Goal: Task Accomplishment & Management: Manage account settings

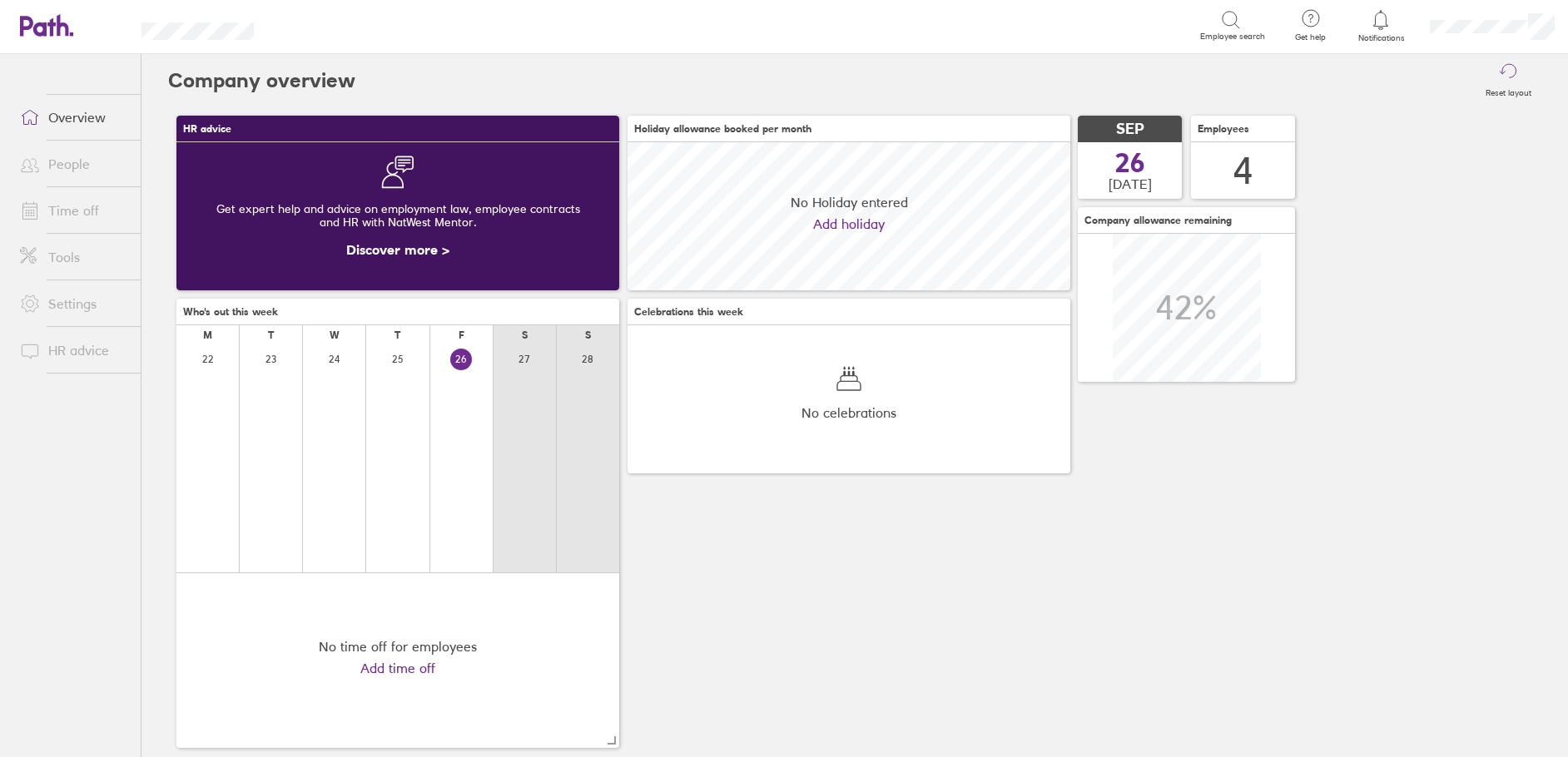
scroll to position [148, 443]
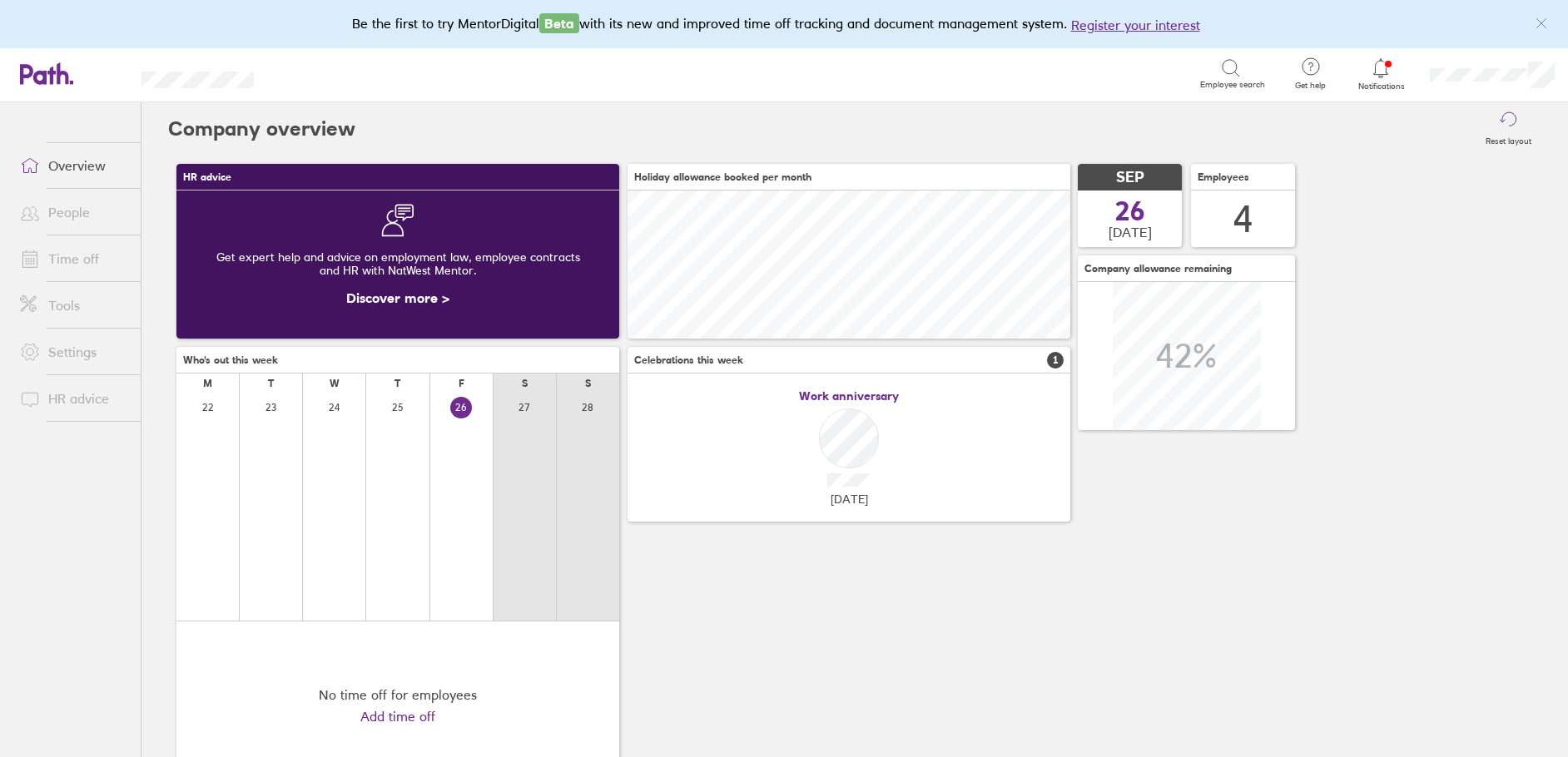
click at [50, 213] on link "People" at bounding box center [74, 212] width 134 height 34
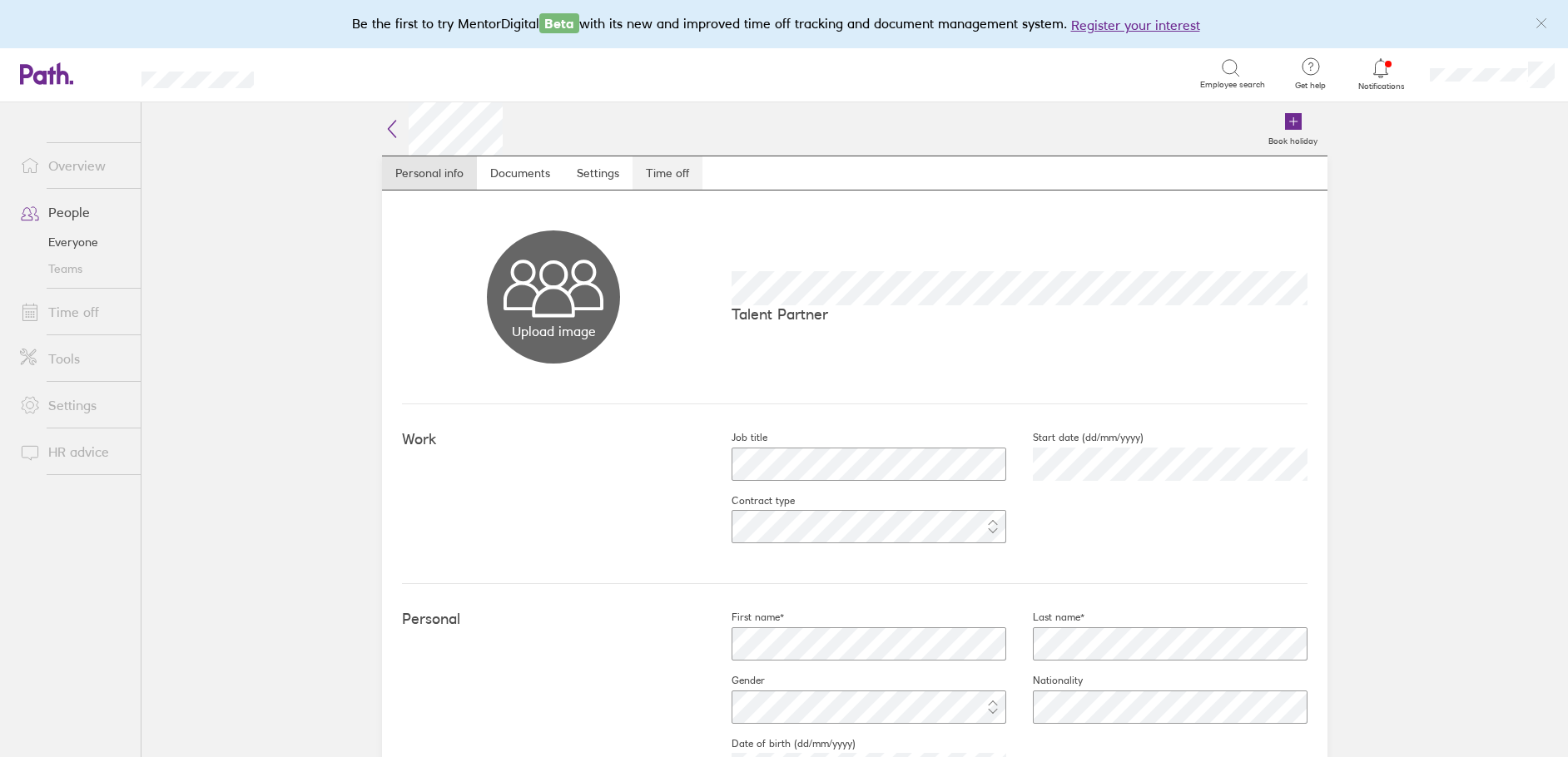
click at [678, 180] on link "Time off" at bounding box center [667, 173] width 70 height 34
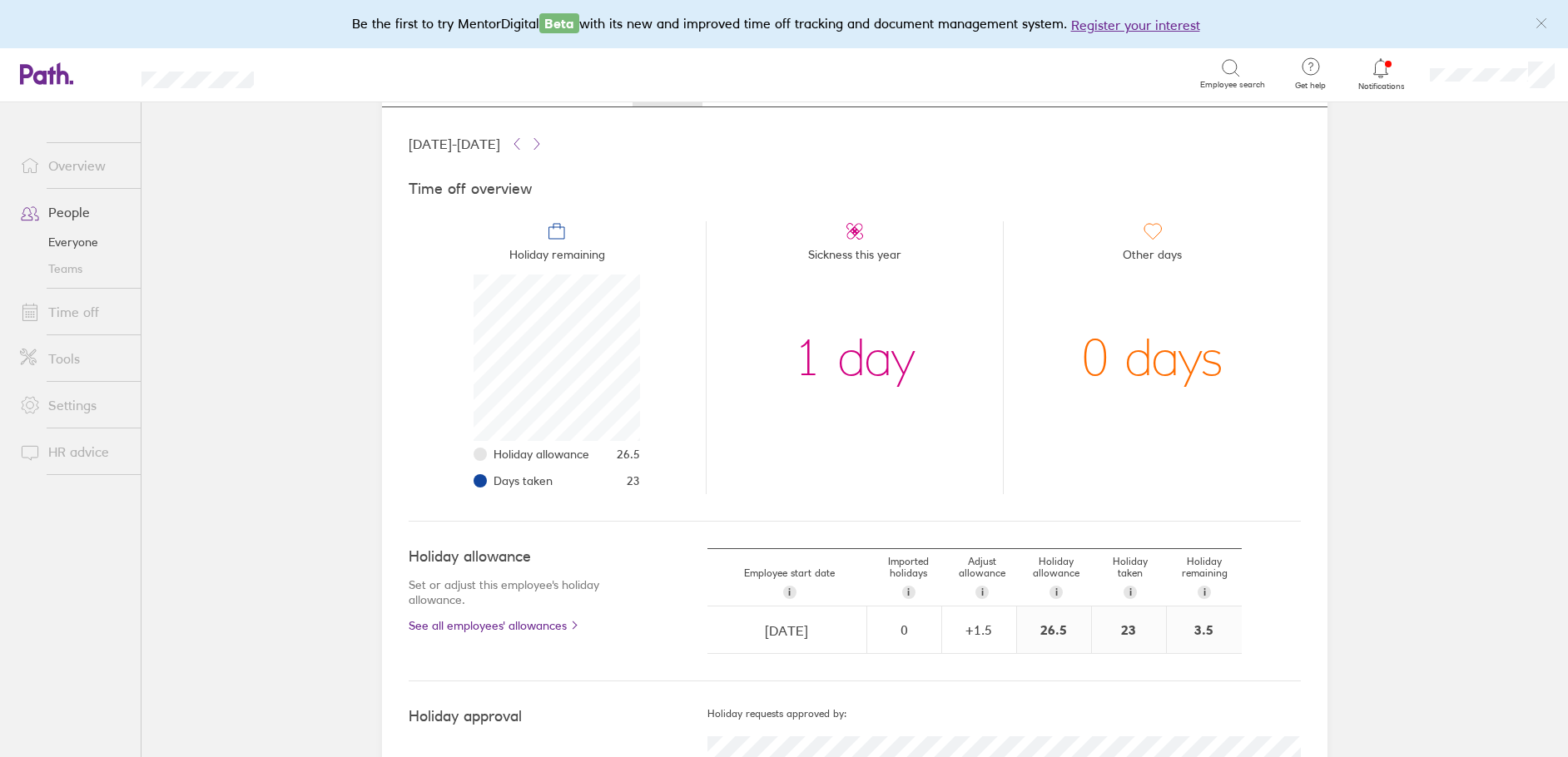
scroll to position [153, 0]
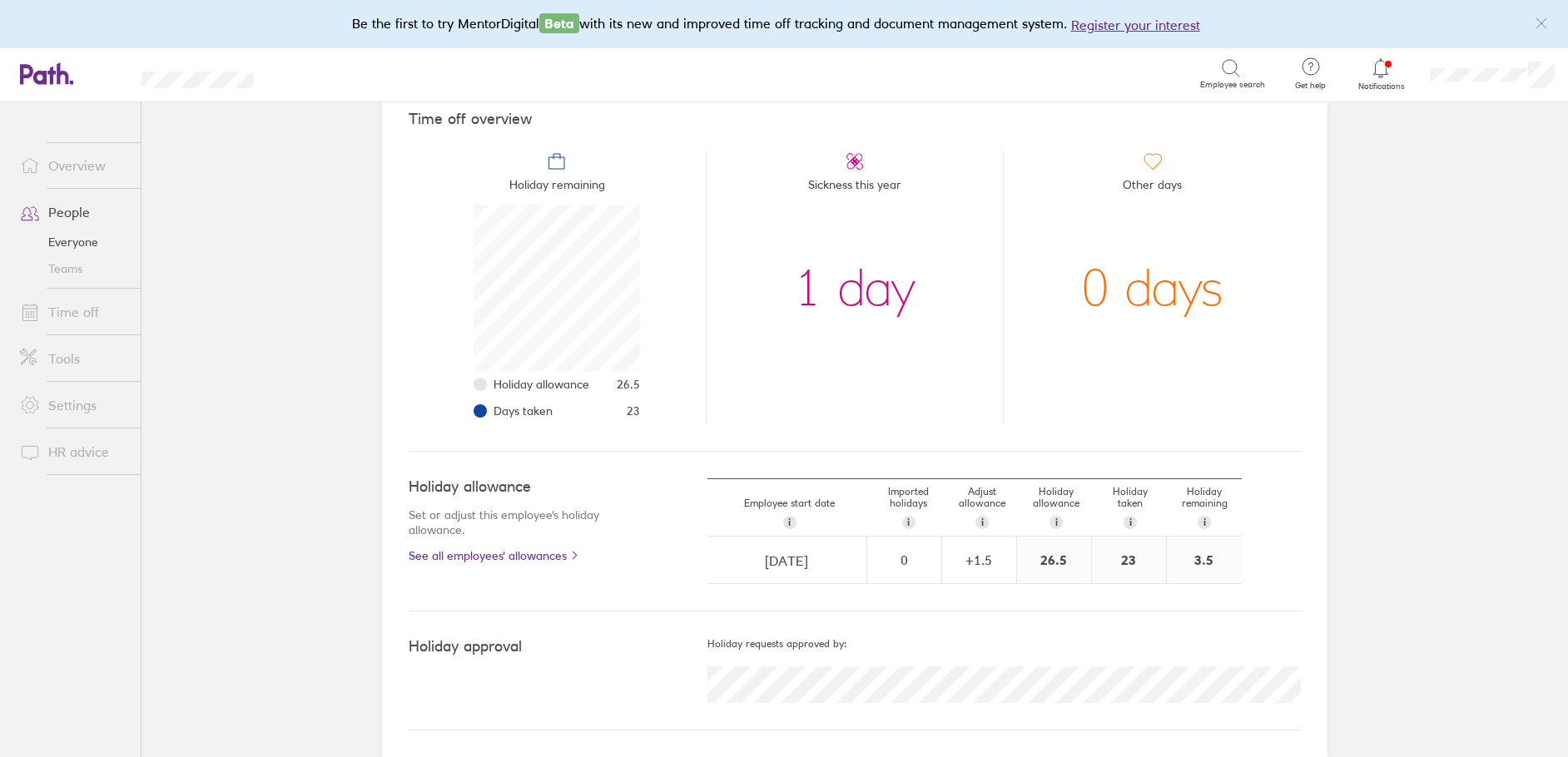
click at [78, 308] on link "Time off" at bounding box center [74, 312] width 134 height 34
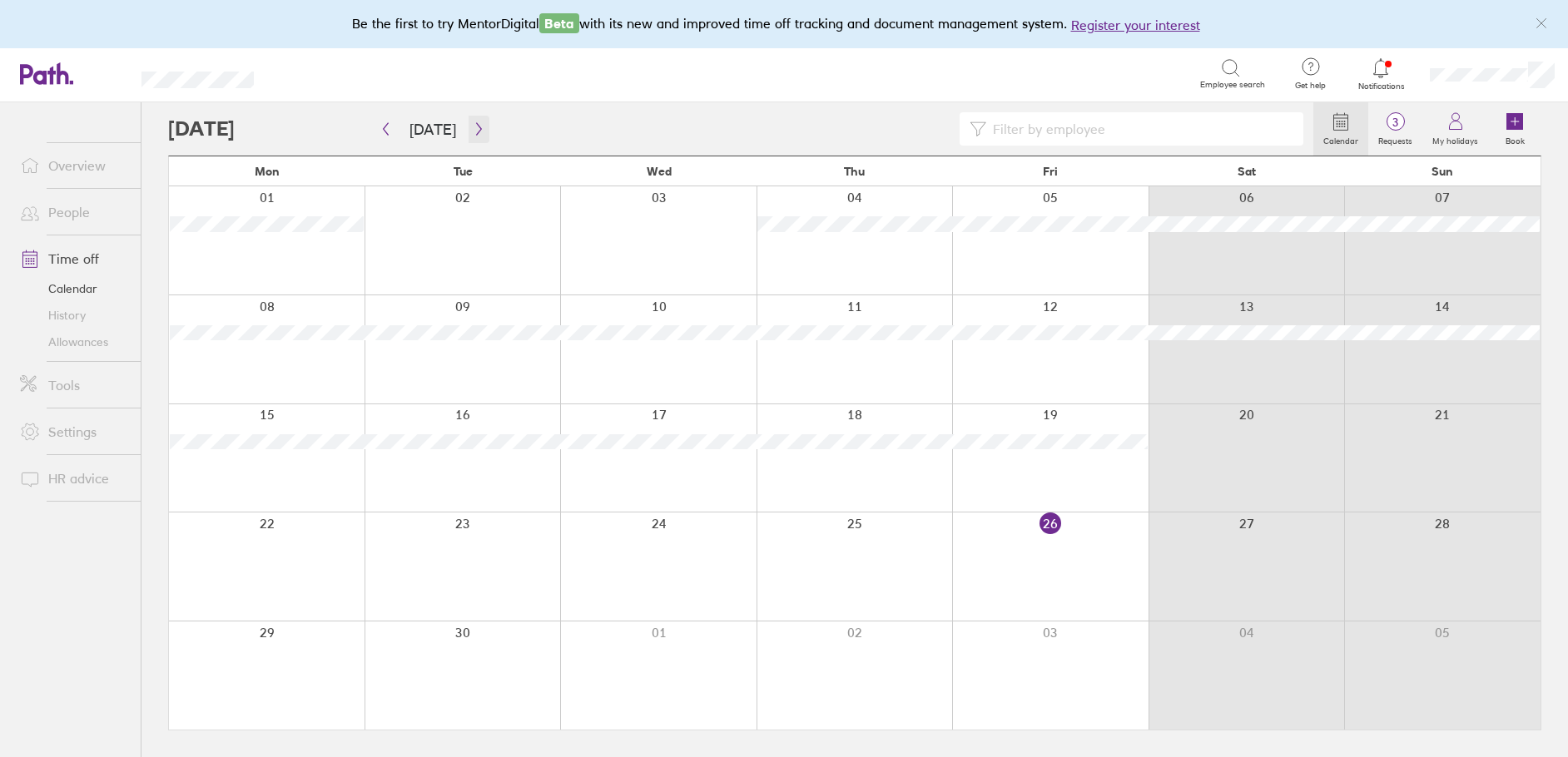
click at [473, 130] on icon "button" at bounding box center [478, 128] width 13 height 13
click at [392, 124] on button "button" at bounding box center [385, 129] width 21 height 28
click at [382, 126] on icon "button" at bounding box center [385, 128] width 13 height 13
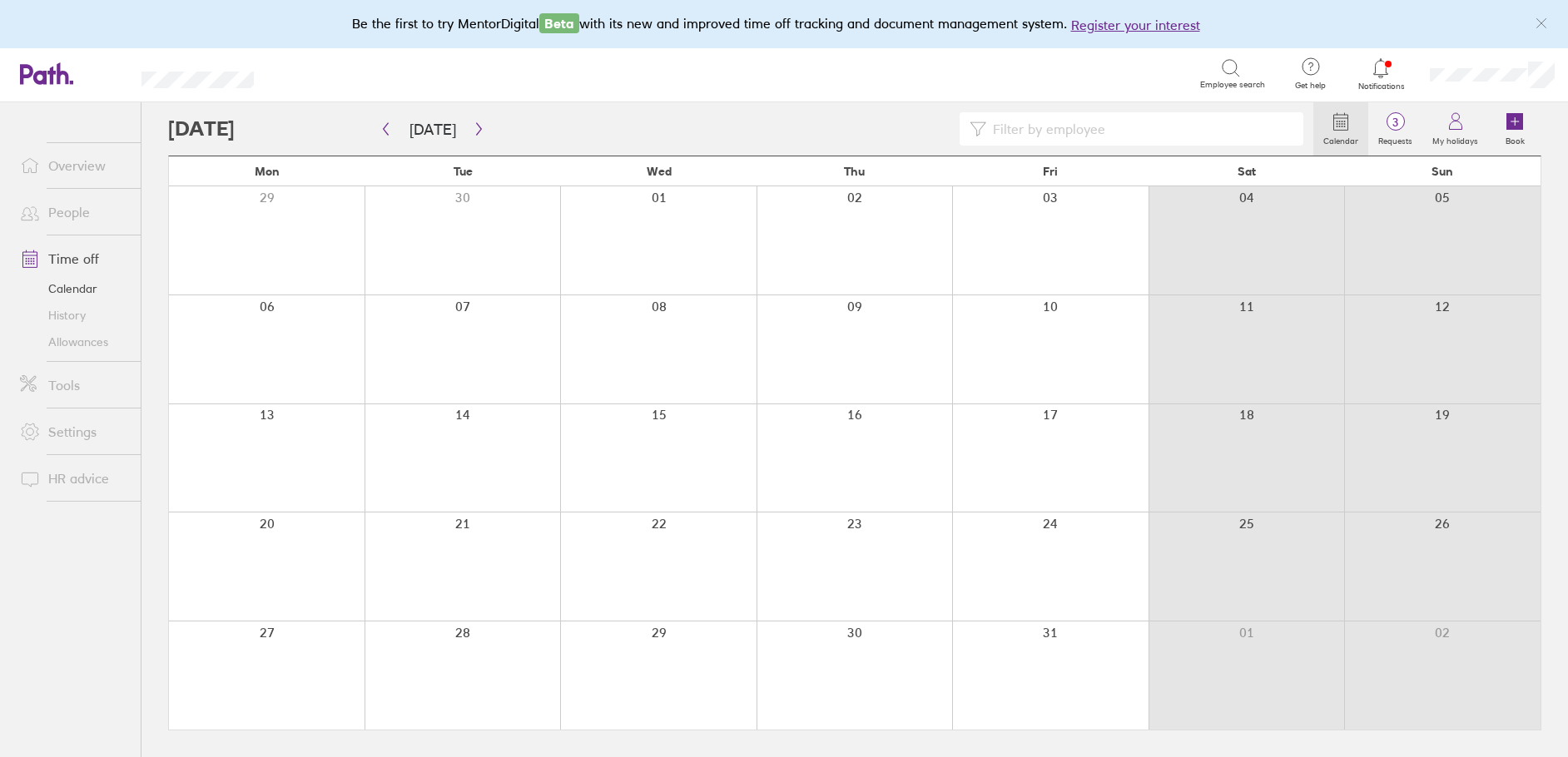
click at [268, 641] on div at bounding box center [267, 675] width 196 height 108
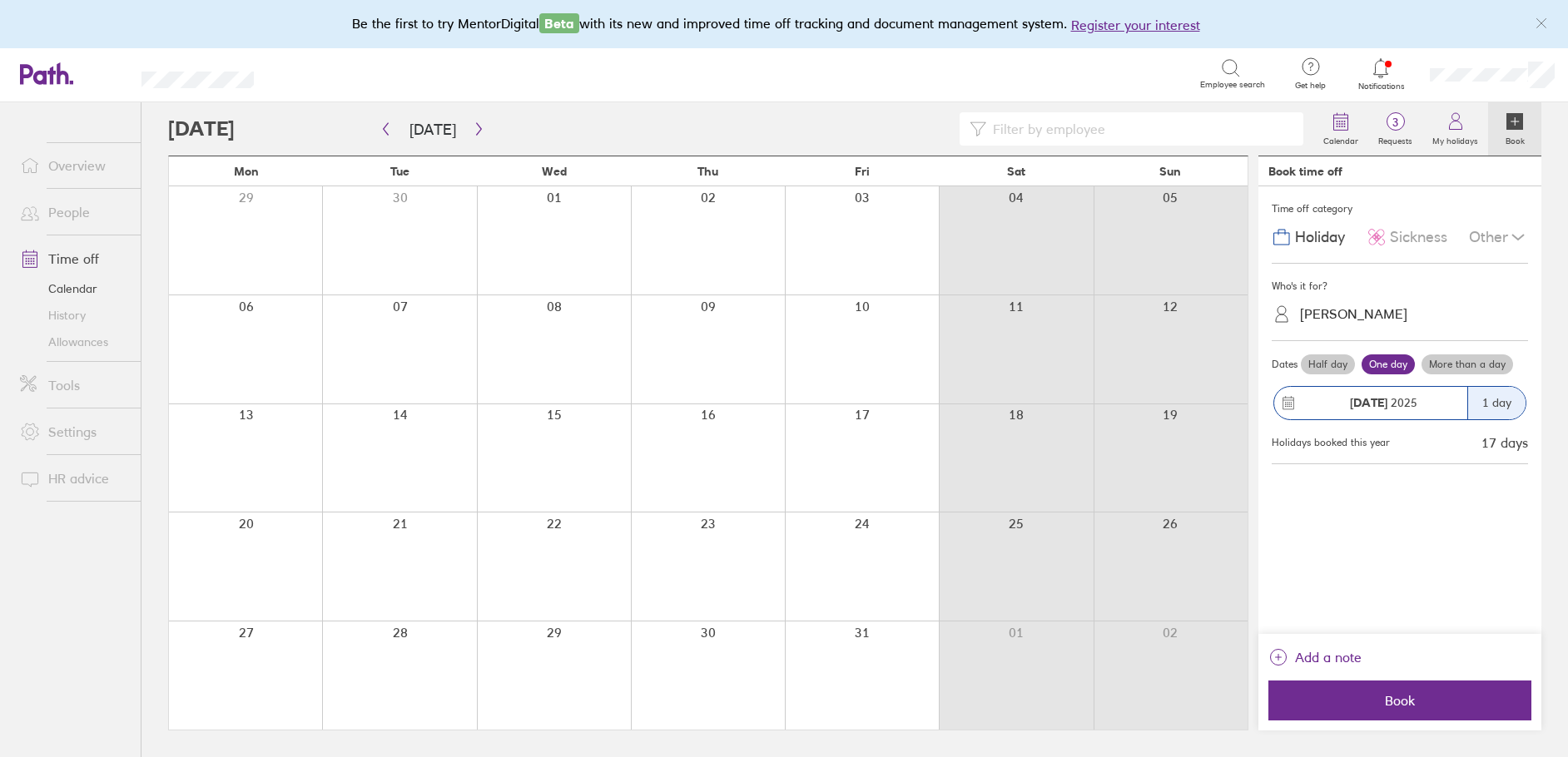
click at [1468, 356] on label "More than a day" at bounding box center [1467, 365] width 92 height 20
click at [0, 0] on input "More than a day" at bounding box center [0, 0] width 0 height 0
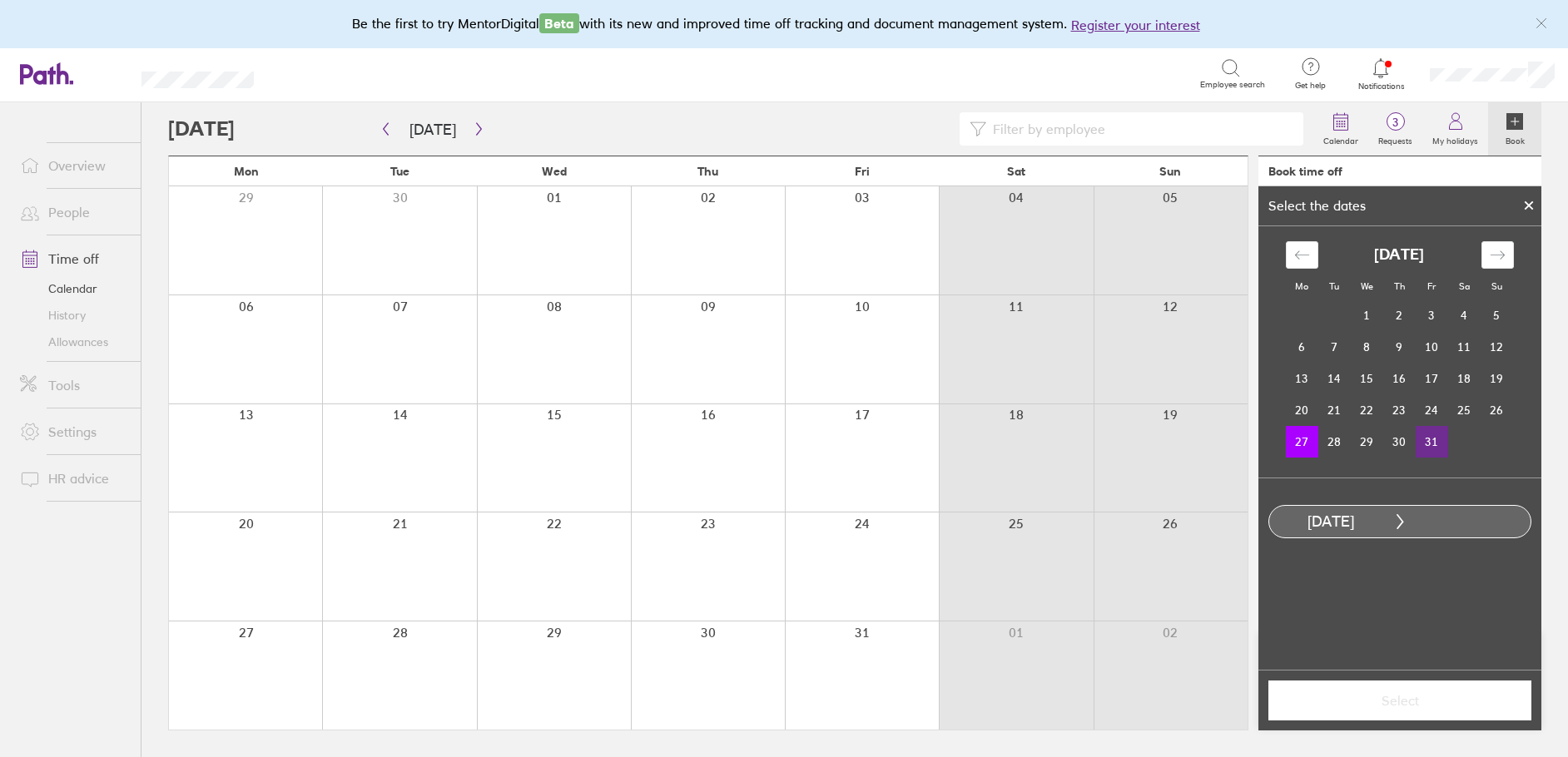
click at [1433, 441] on td "31" at bounding box center [1432, 442] width 33 height 32
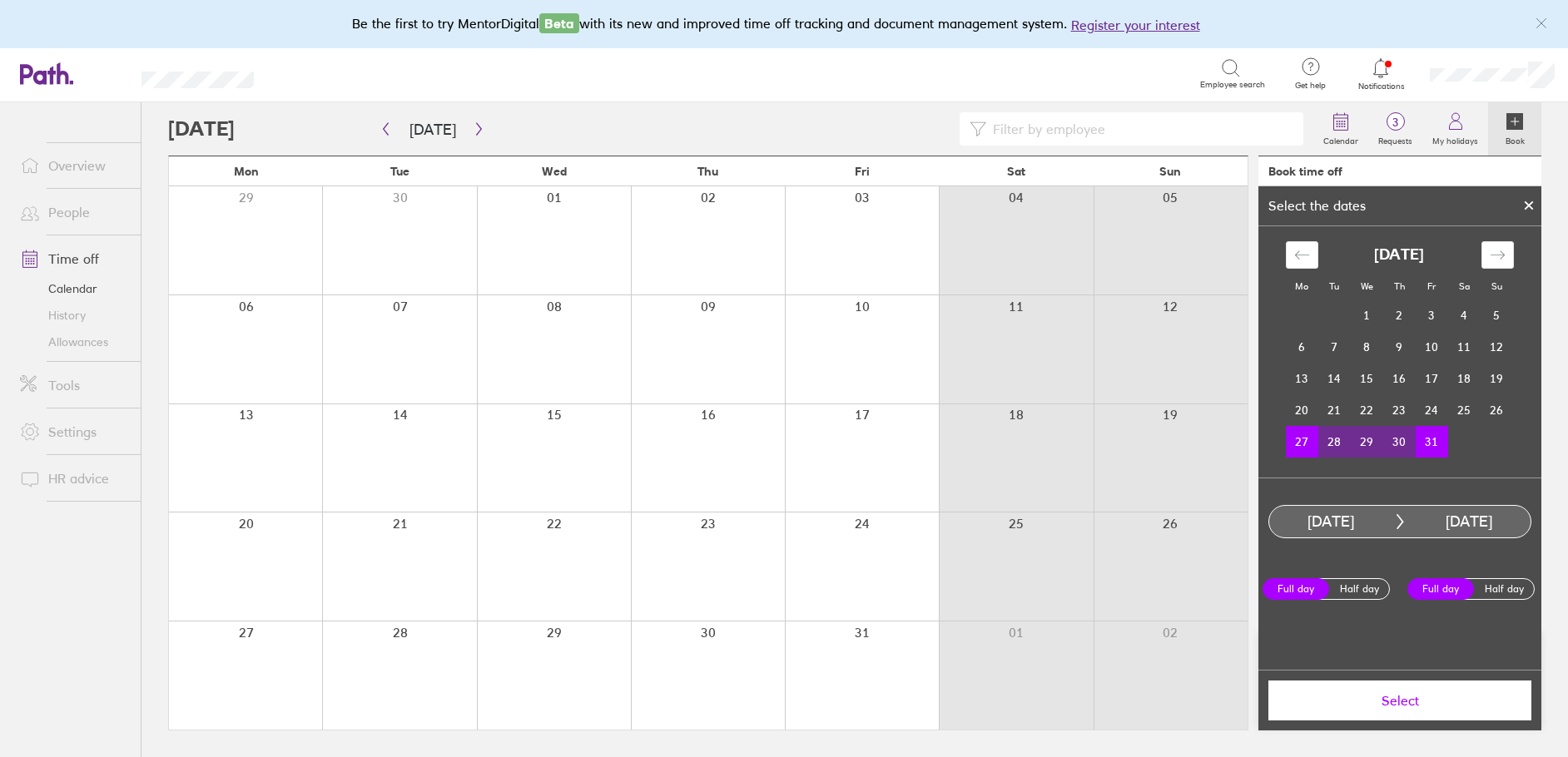
click at [1422, 704] on span "Select" at bounding box center [1399, 701] width 240 height 15
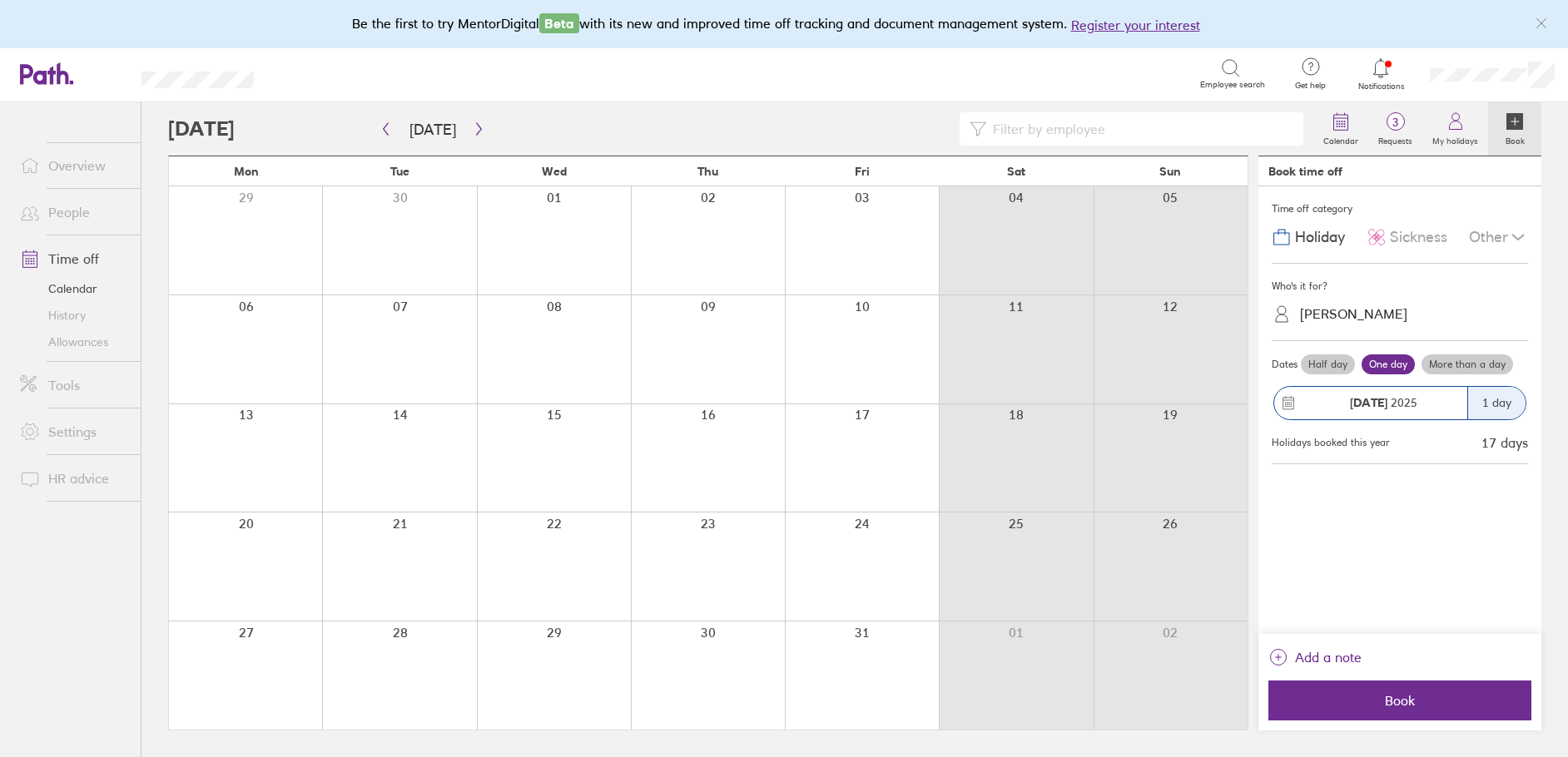
click at [1422, 704] on span "Book" at bounding box center [1399, 701] width 240 height 15
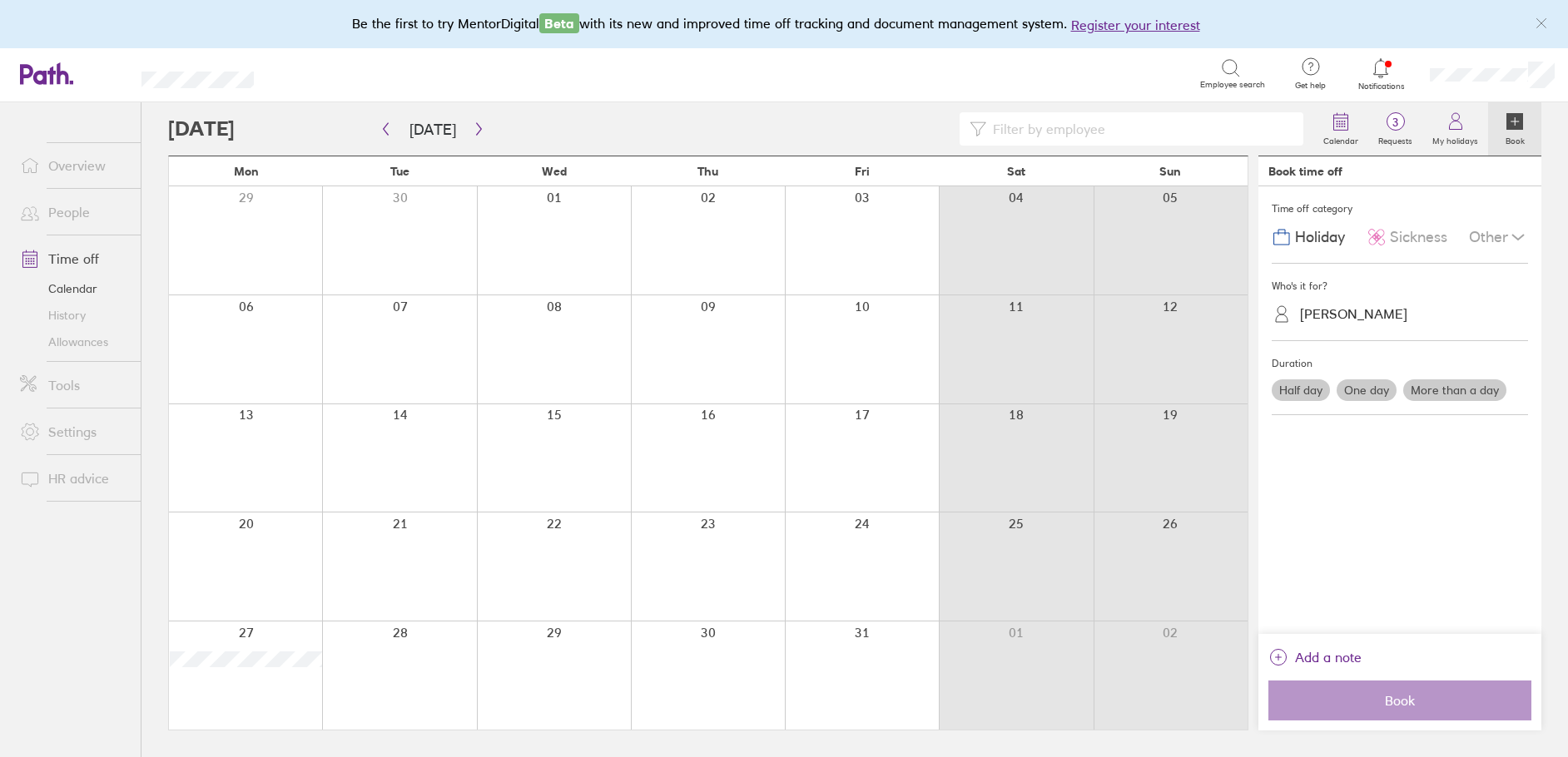
click at [1466, 393] on label "More than a day" at bounding box center [1454, 390] width 103 height 22
click at [0, 0] on input "More than a day" at bounding box center [0, 0] width 0 height 0
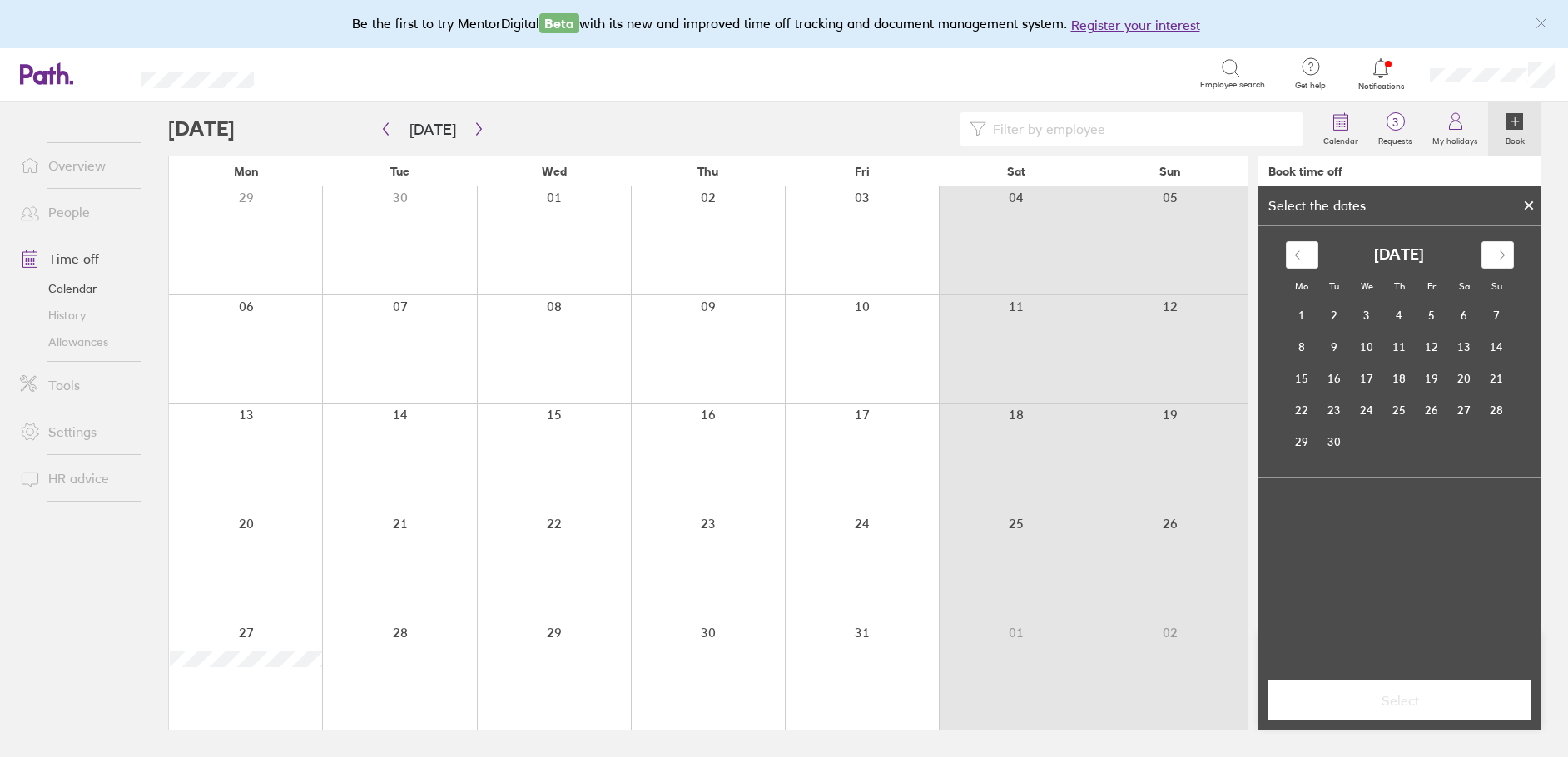
click at [1531, 213] on div at bounding box center [1528, 206] width 25 height 29
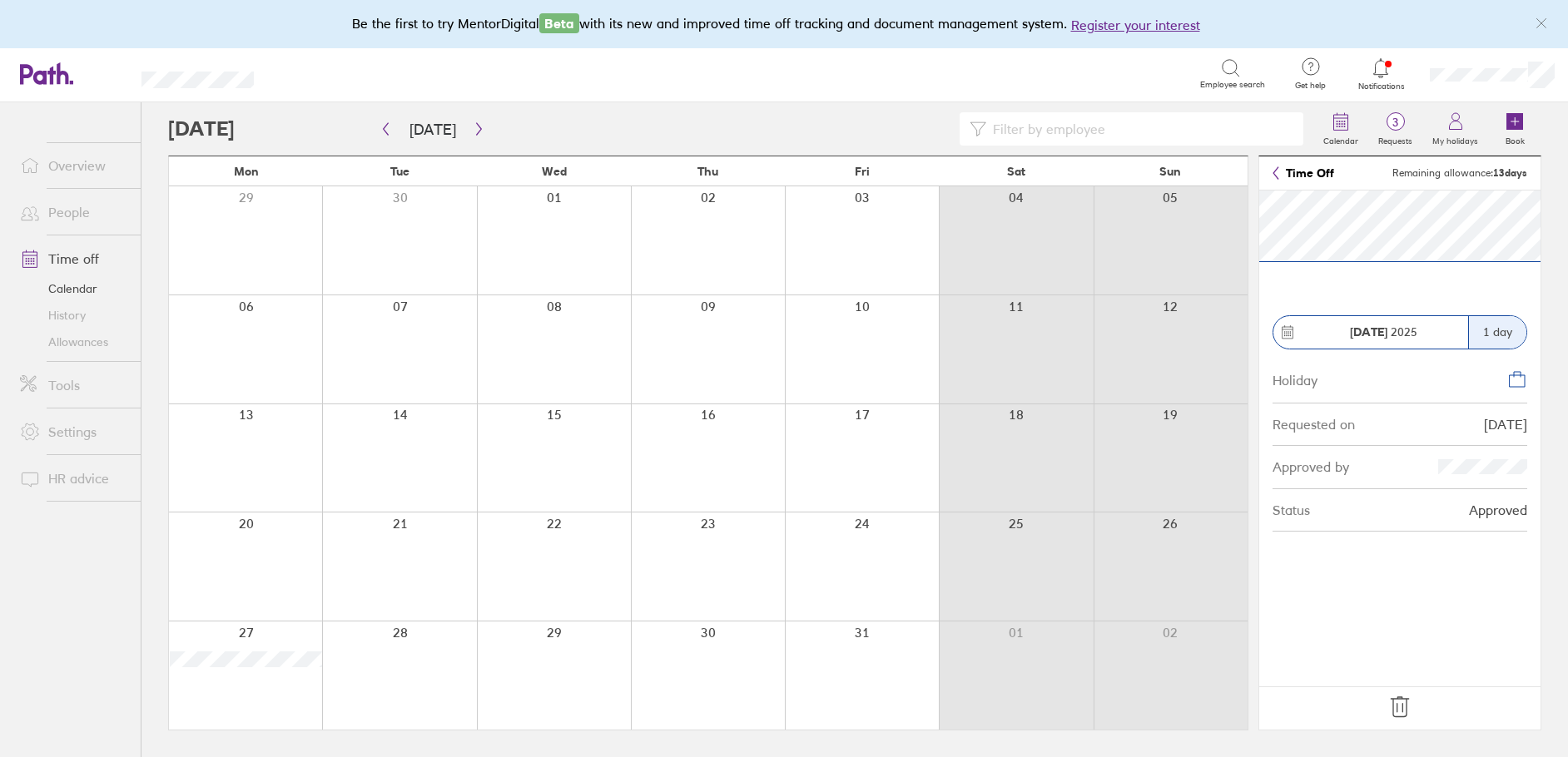
click at [1496, 338] on div "1 day" at bounding box center [1497, 332] width 58 height 33
click at [1400, 711] on icon at bounding box center [1399, 707] width 27 height 27
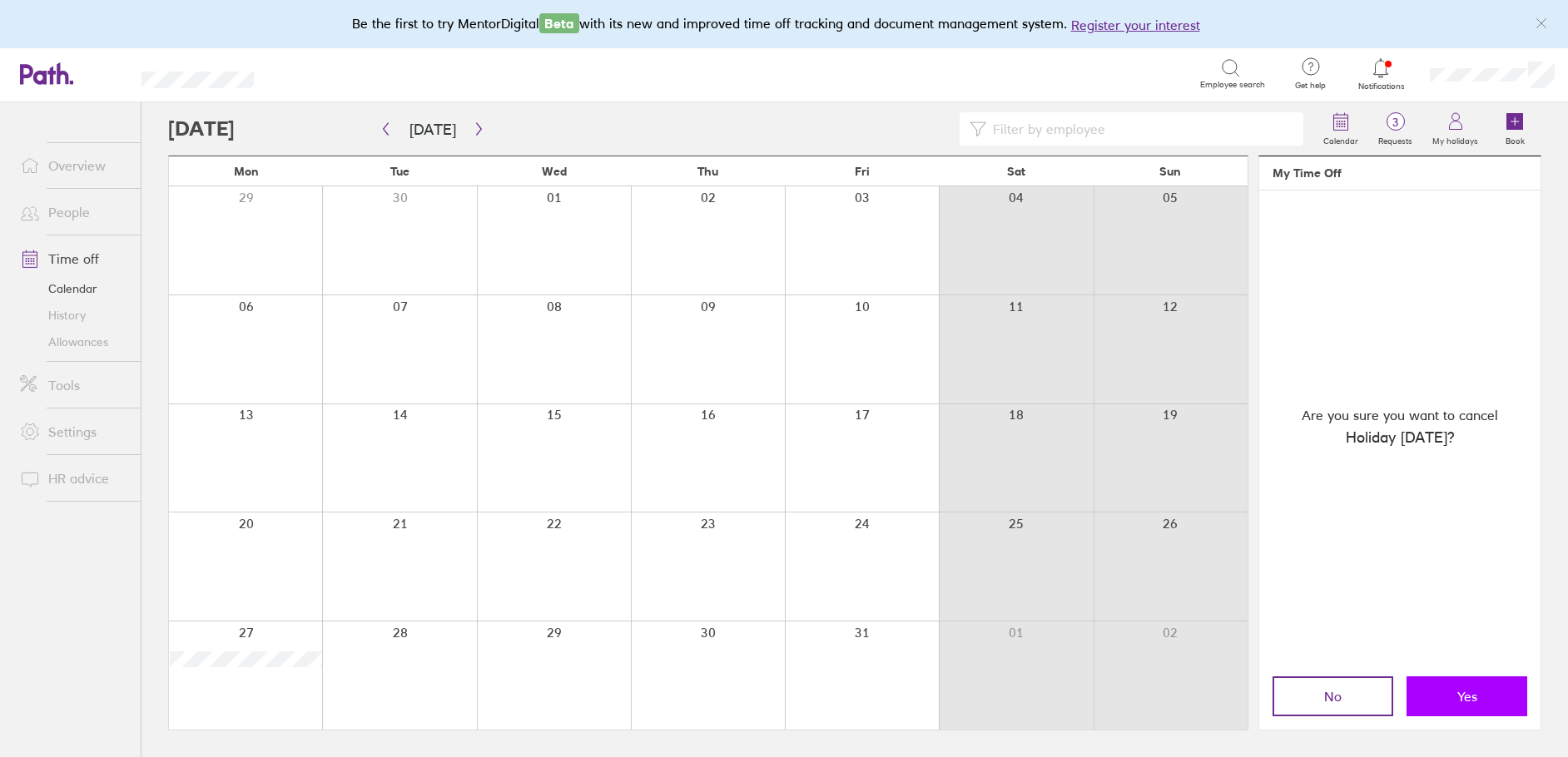
click at [1455, 694] on button "Yes" at bounding box center [1466, 697] width 121 height 40
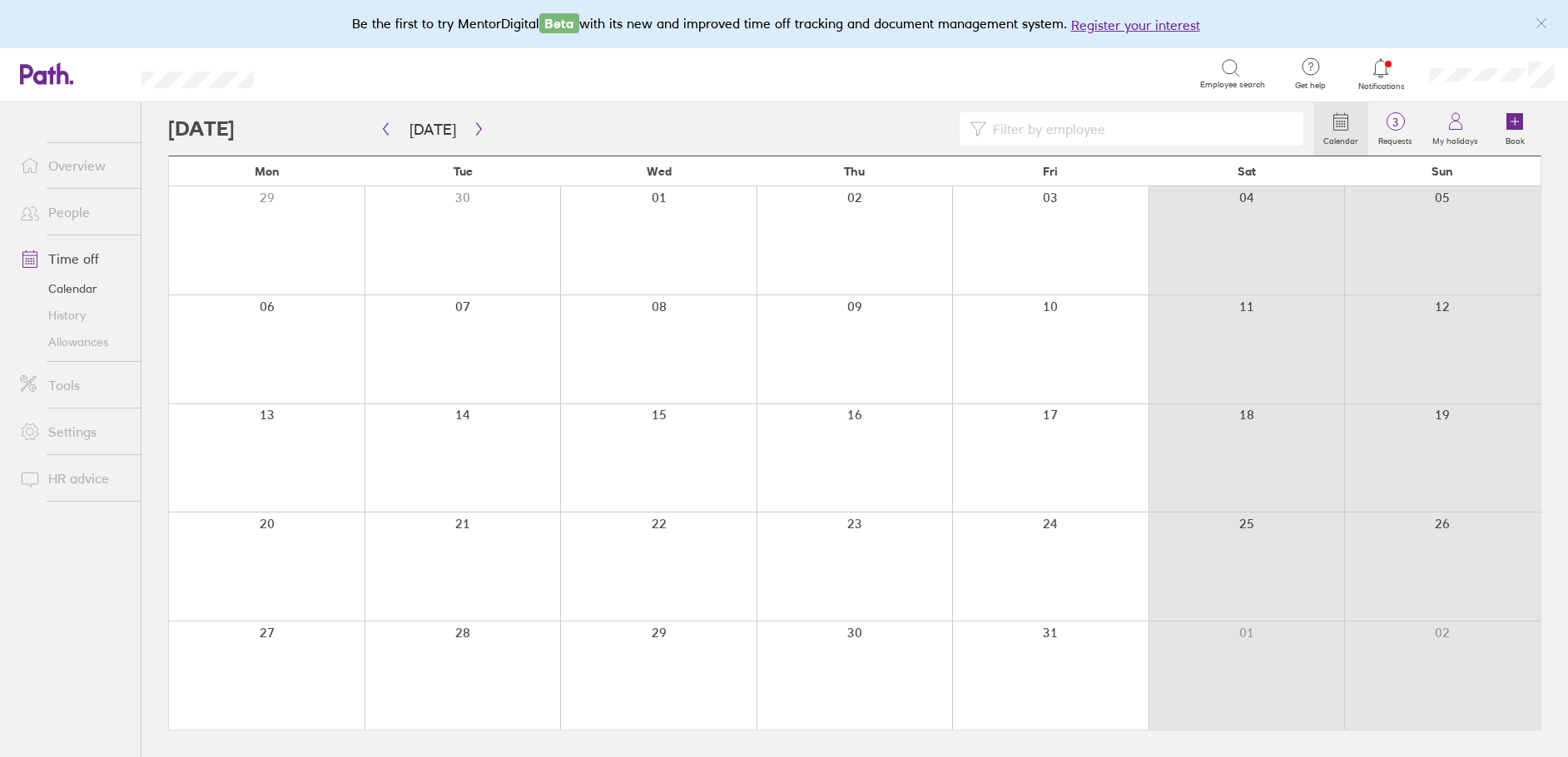
click at [268, 683] on div at bounding box center [267, 675] width 196 height 108
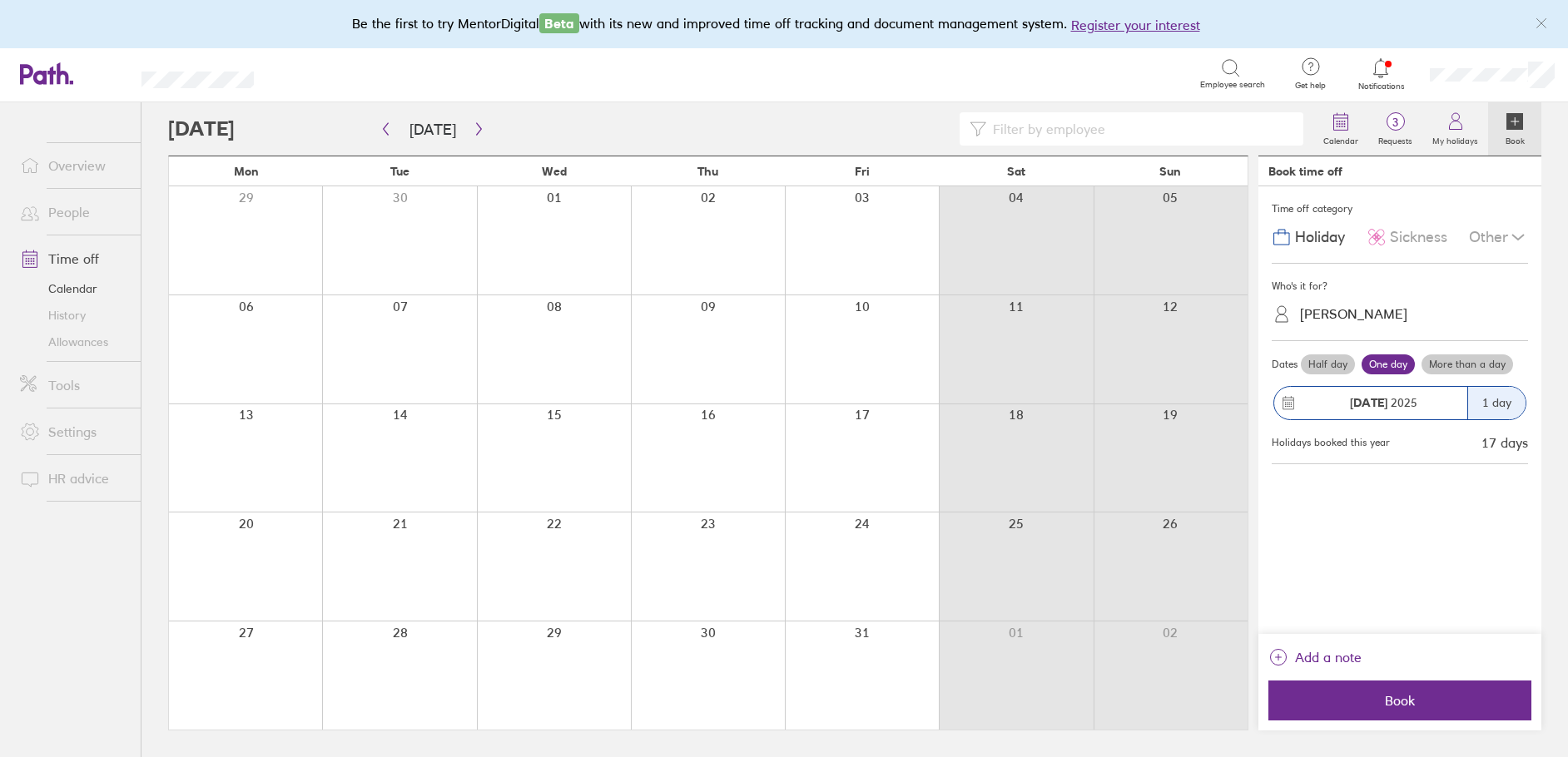
click at [1480, 364] on label "More than a day" at bounding box center [1467, 365] width 92 height 20
click at [0, 0] on input "More than a day" at bounding box center [0, 0] width 0 height 0
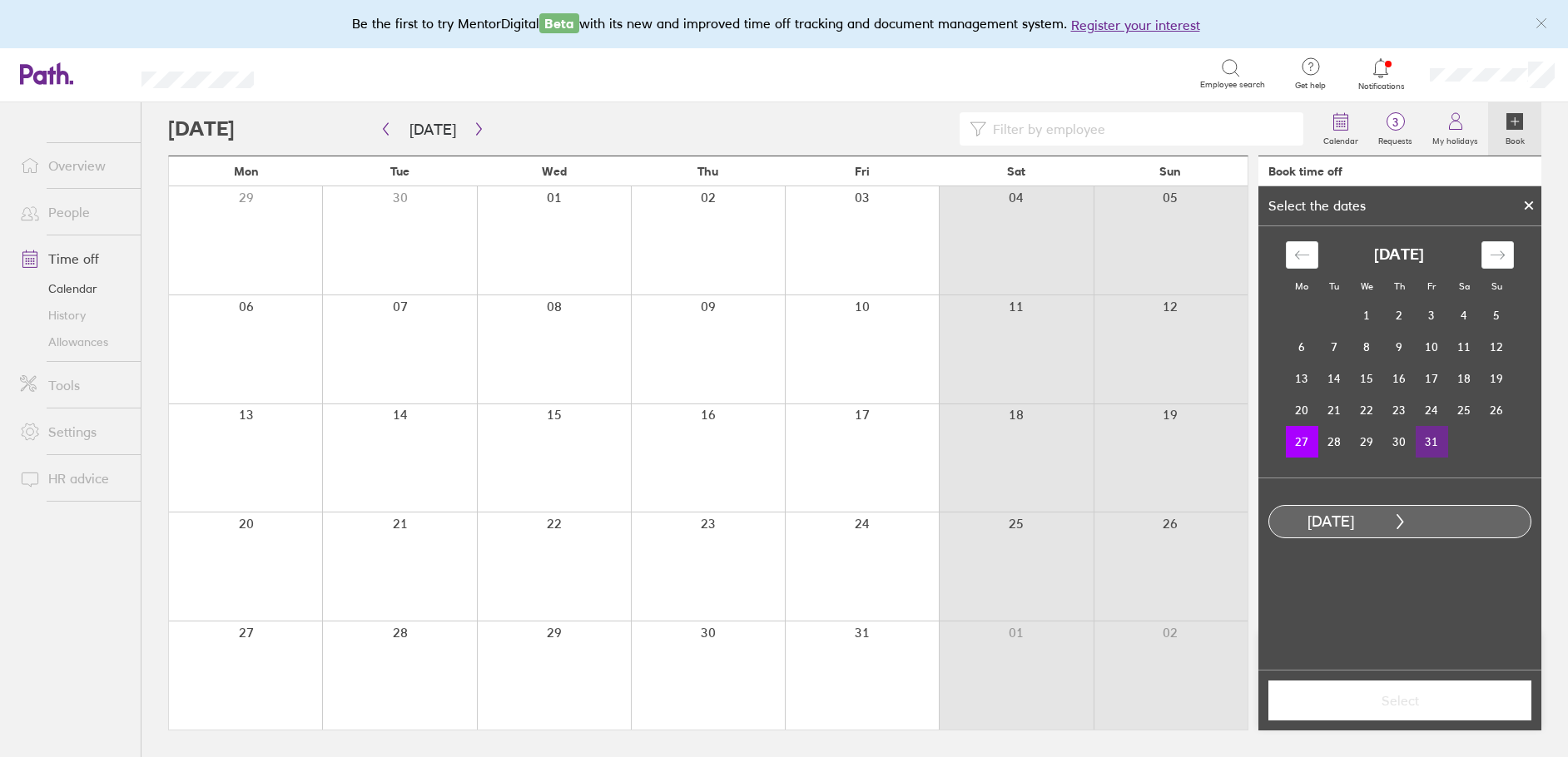
click at [1425, 436] on td "31" at bounding box center [1432, 442] width 33 height 32
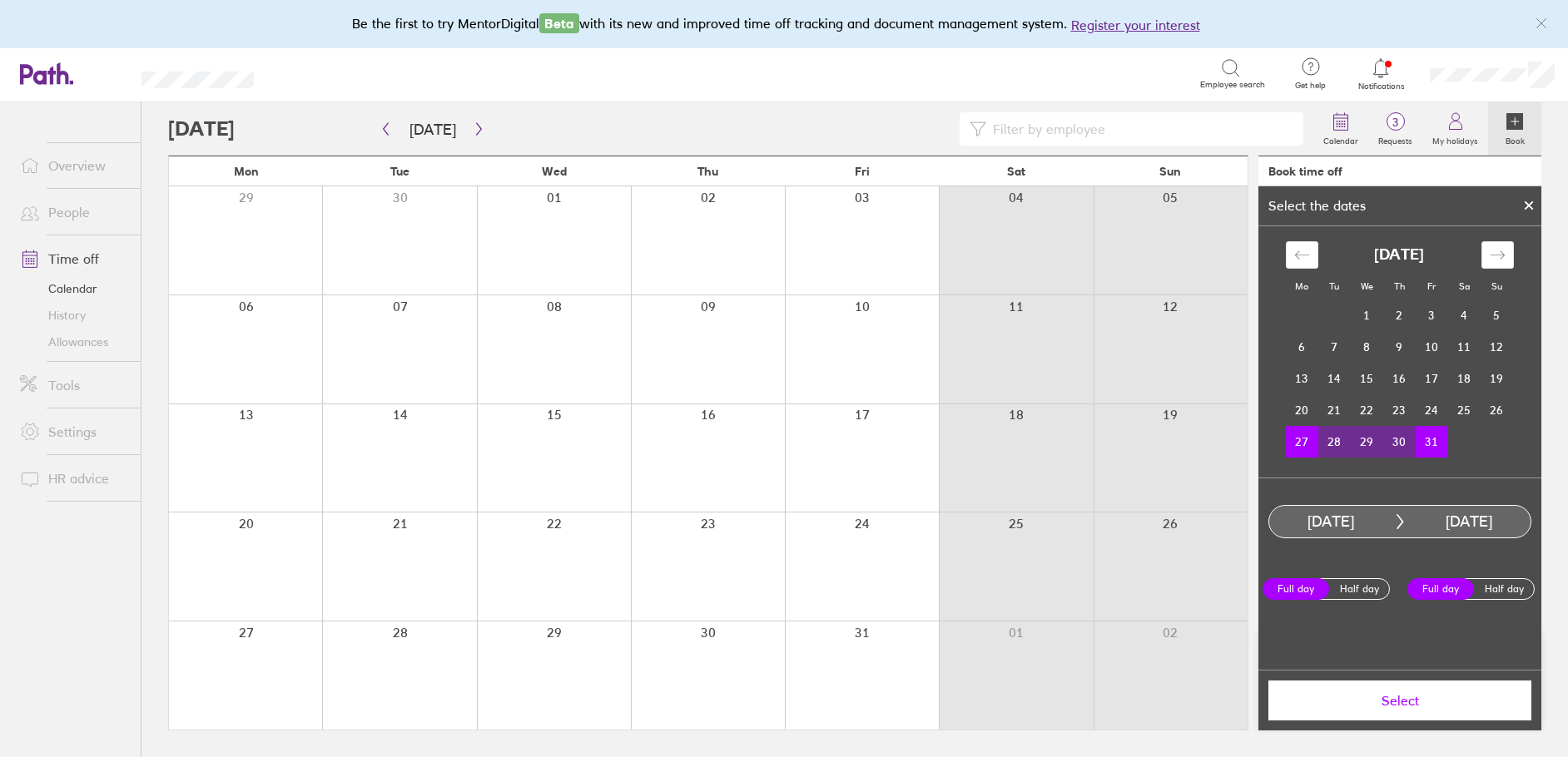
click at [1393, 695] on span "Select" at bounding box center [1399, 701] width 240 height 15
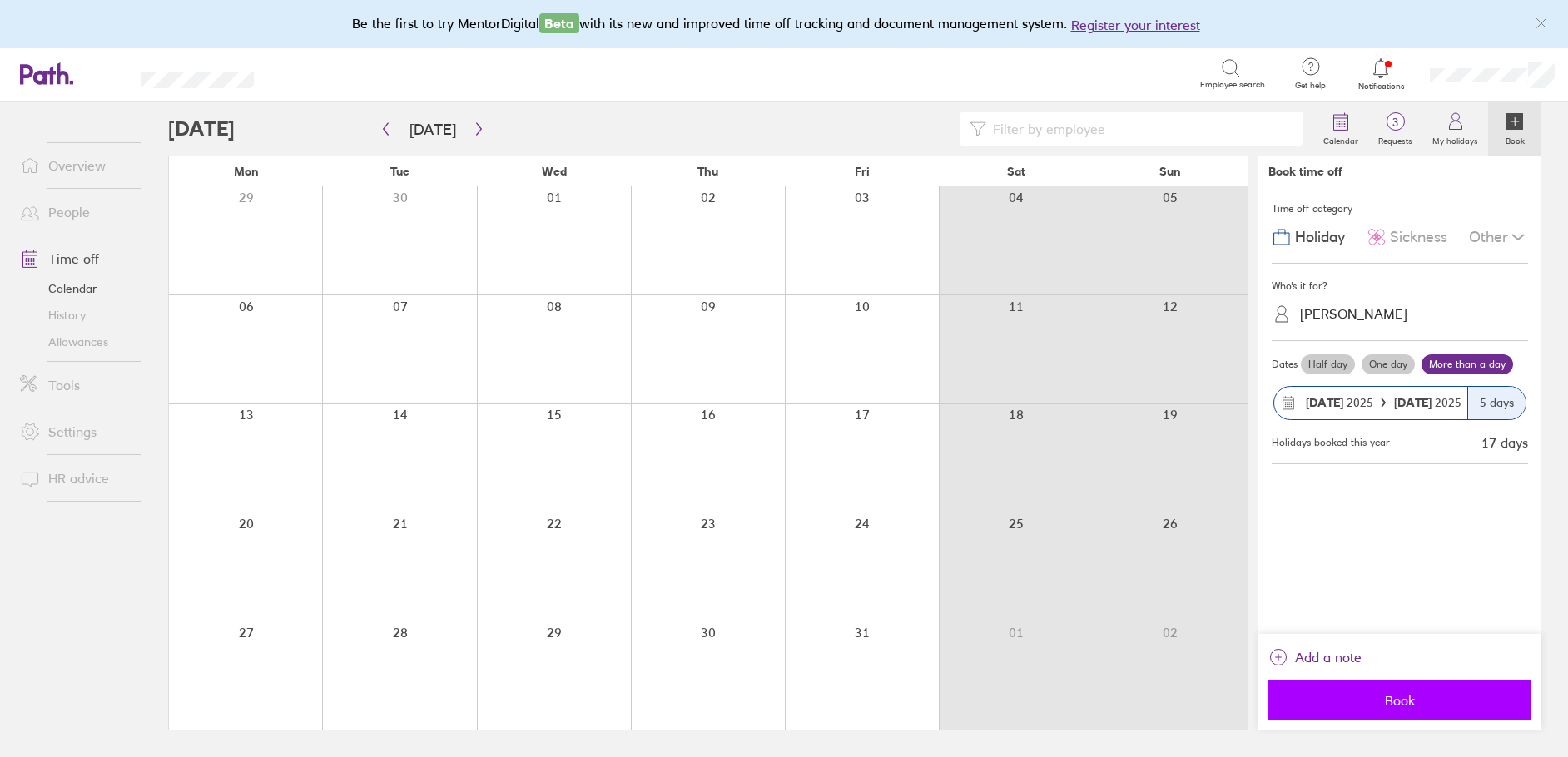
click at [1420, 691] on button "Book" at bounding box center [1400, 701] width 263 height 40
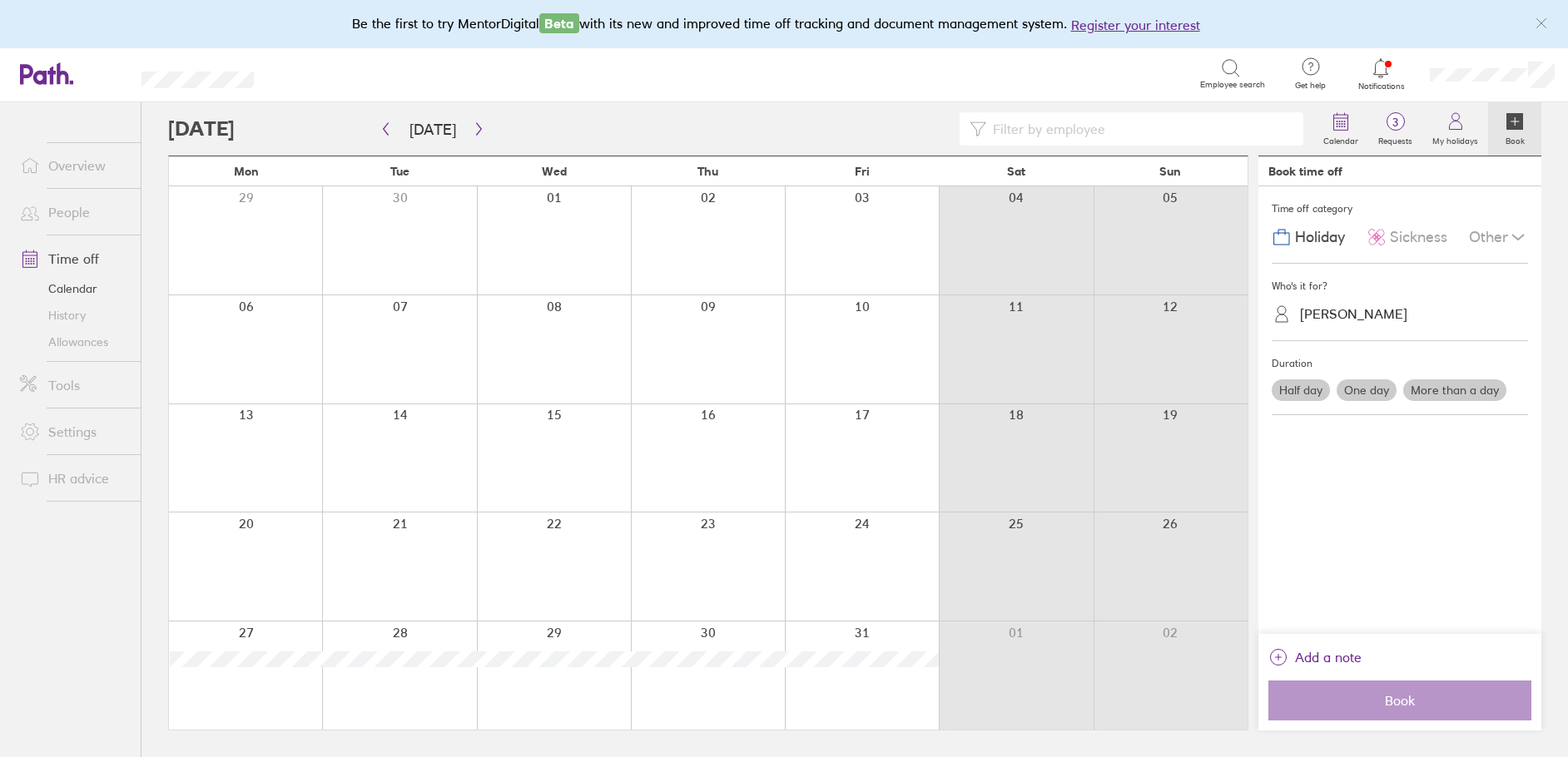
click at [74, 348] on link "Allowances" at bounding box center [74, 342] width 134 height 27
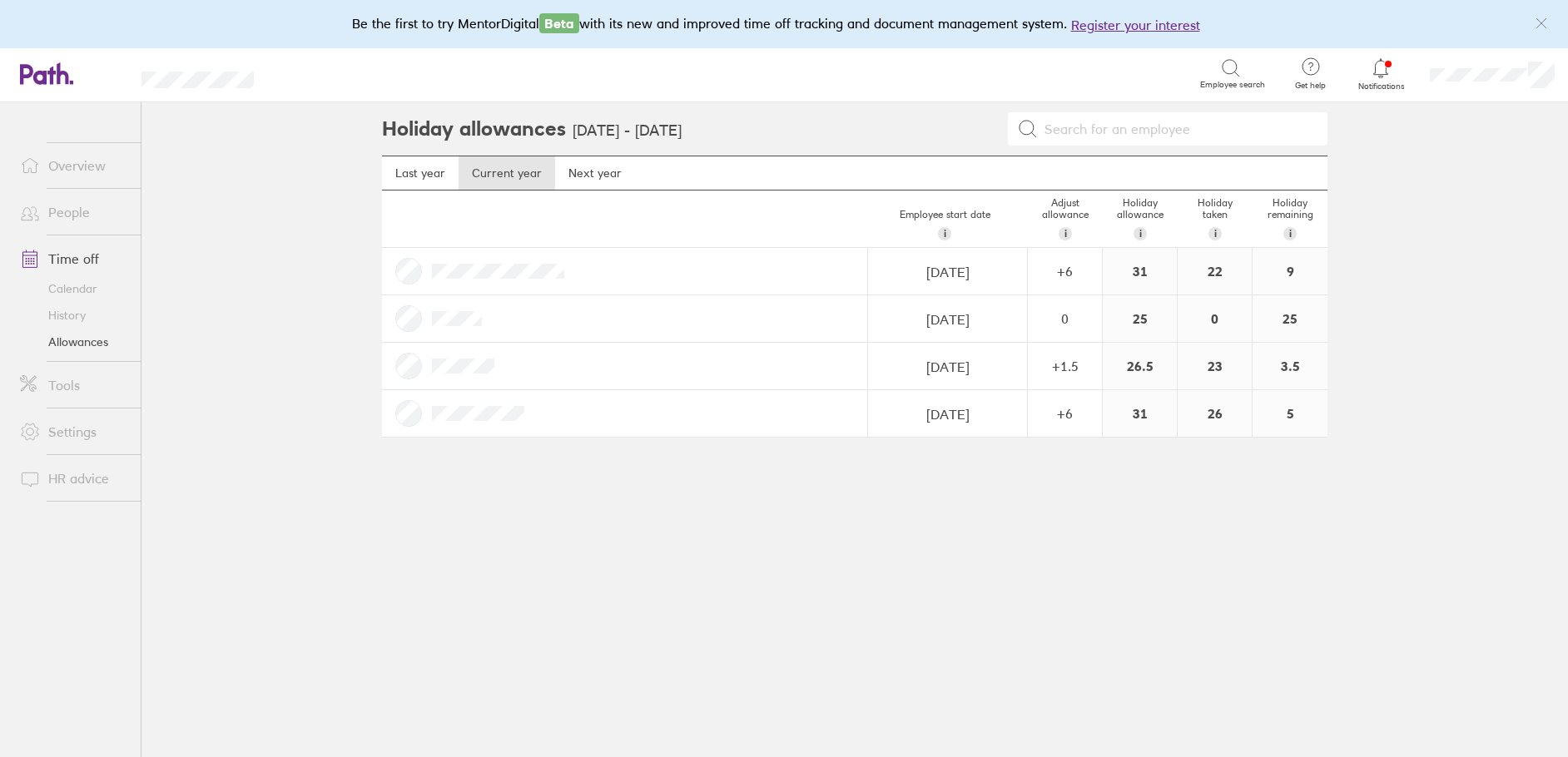
click at [78, 292] on link "Calendar" at bounding box center [74, 289] width 134 height 27
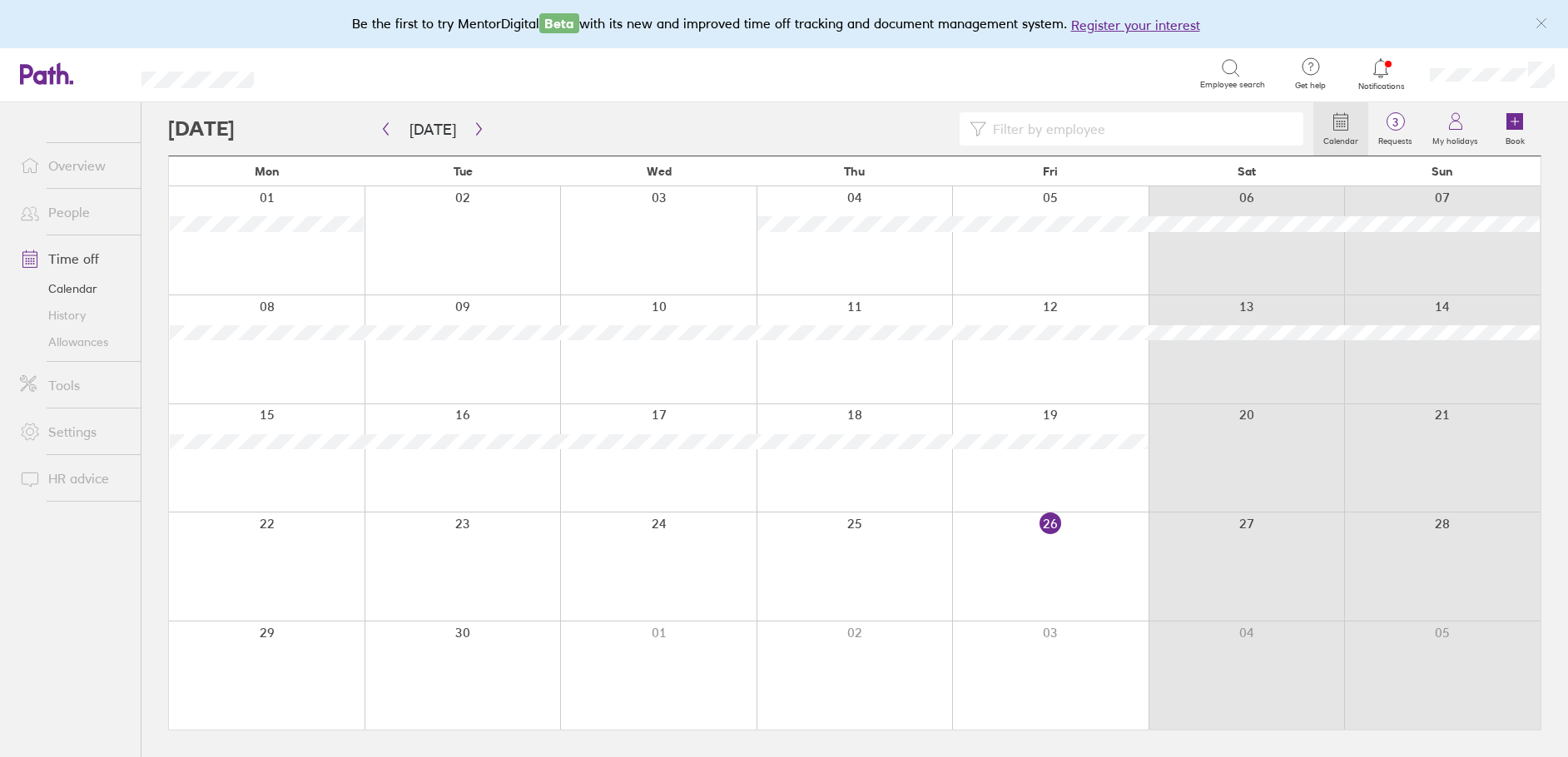
drag, startPoint x: 1405, startPoint y: 134, endPoint x: 1228, endPoint y: 454, distance: 365.7
click at [1405, 134] on label "Requests" at bounding box center [1395, 138] width 54 height 15
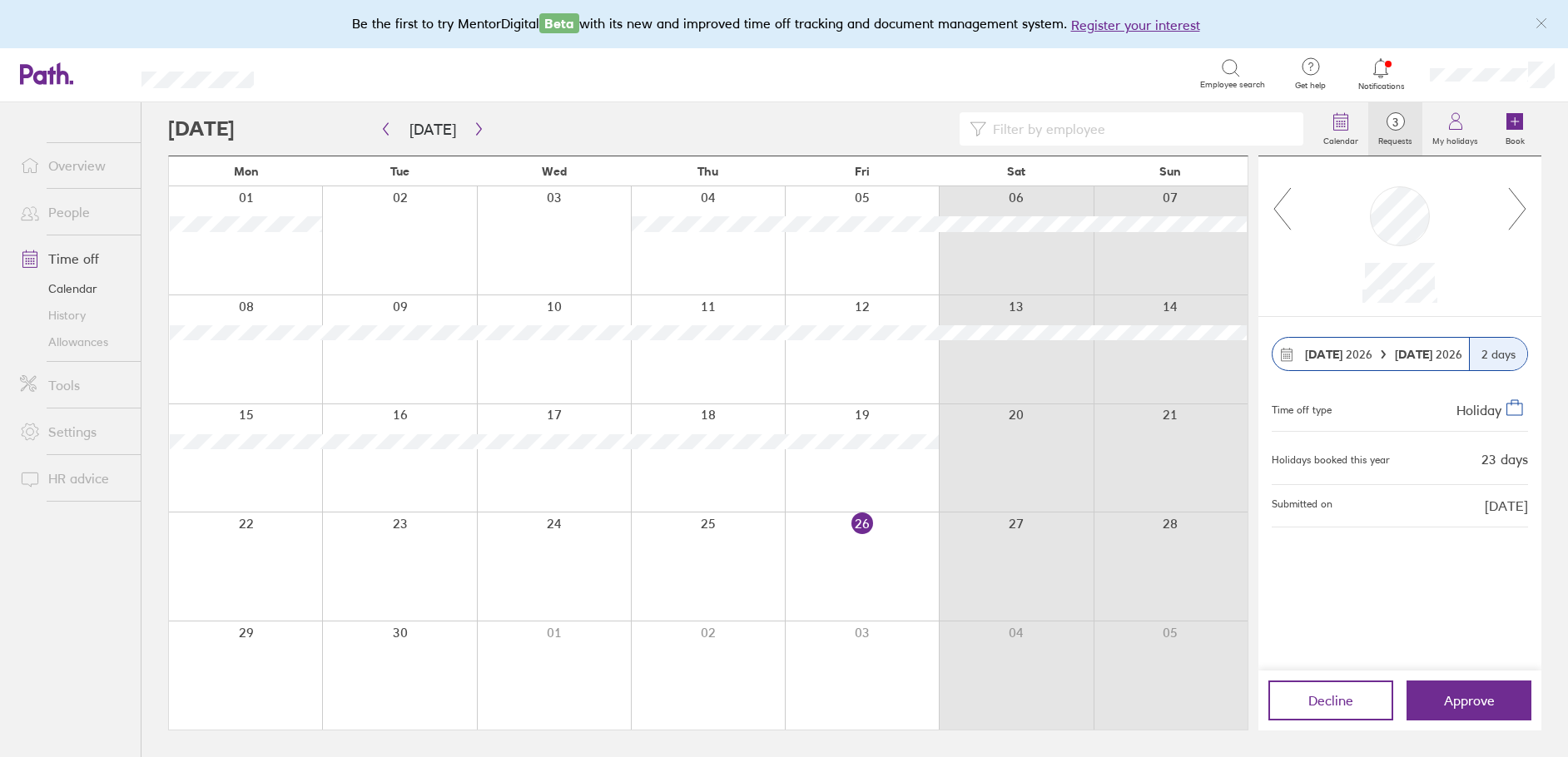
click at [1520, 209] on icon at bounding box center [1517, 209] width 21 height 44
click at [387, 131] on icon "button" at bounding box center [385, 128] width 13 height 13
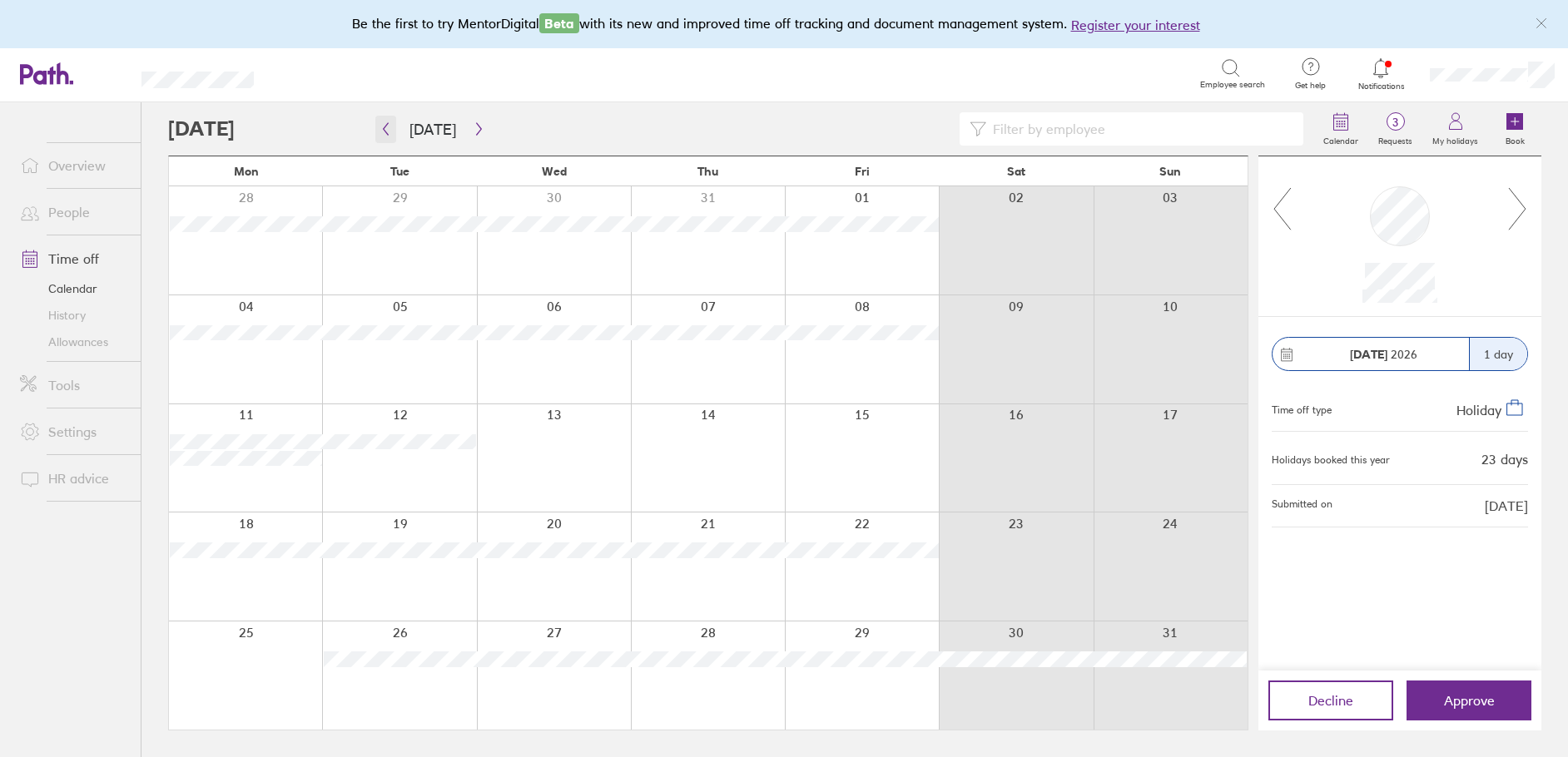
click at [387, 131] on icon "button" at bounding box center [385, 128] width 13 height 13
click at [474, 126] on icon "button" at bounding box center [478, 128] width 13 height 13
click at [64, 341] on link "Allowances" at bounding box center [74, 342] width 134 height 27
